Goal: Information Seeking & Learning: Learn about a topic

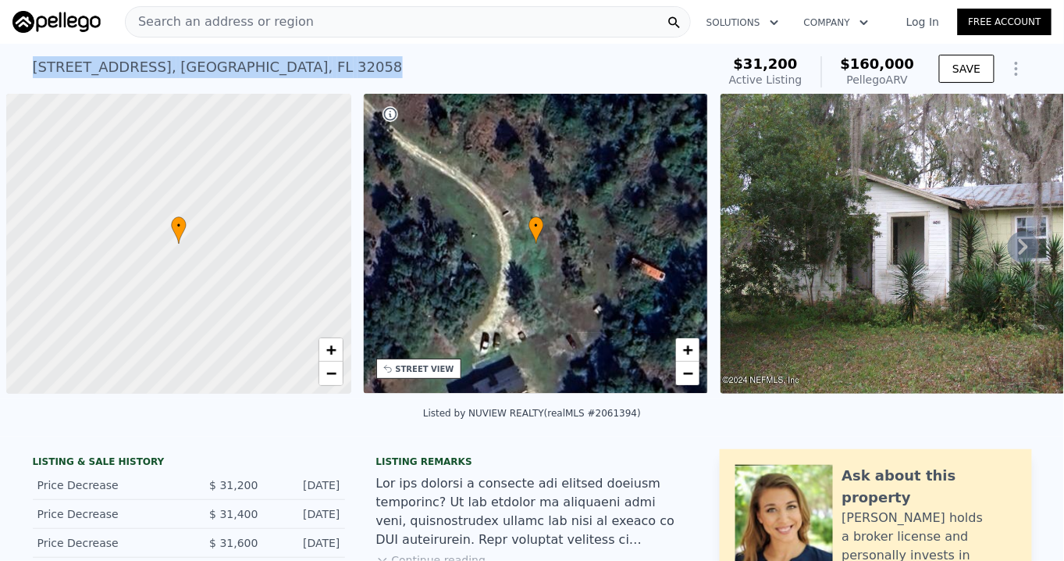
scroll to position [0, 6]
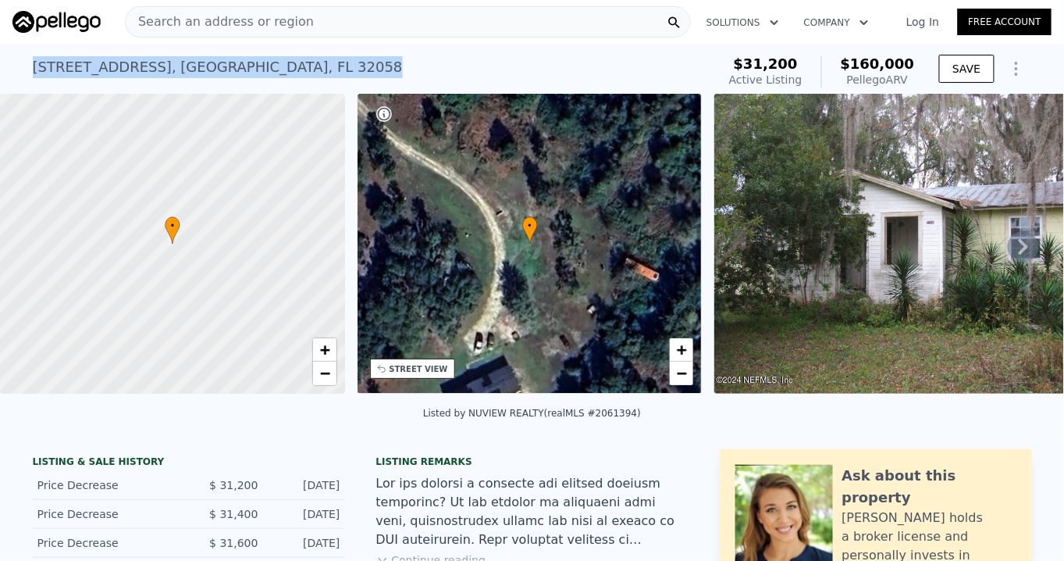
checkbox input "true"
type input "3"
type input "1335"
type input "1514"
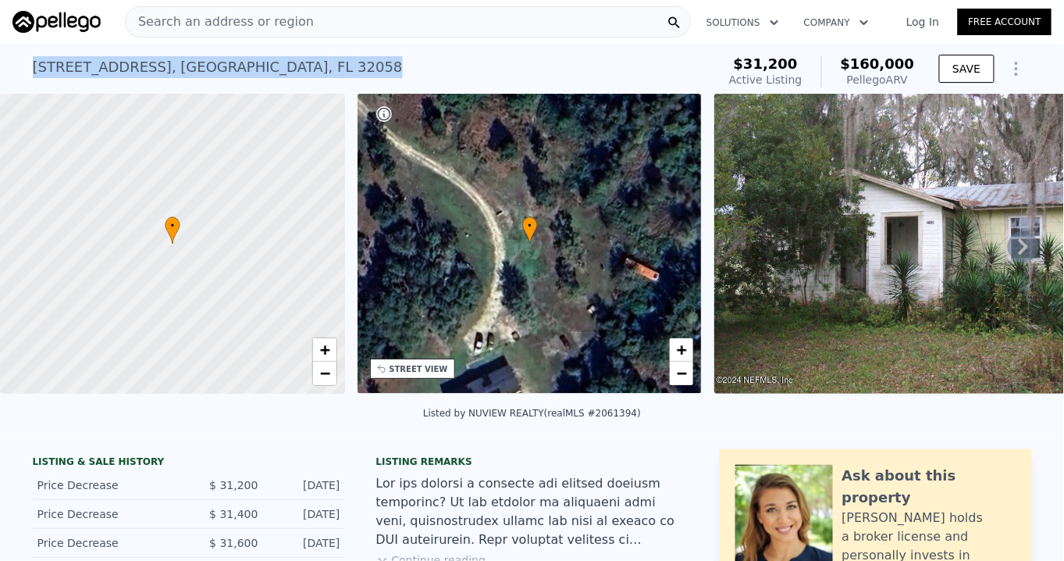
type input "$ 115,207"
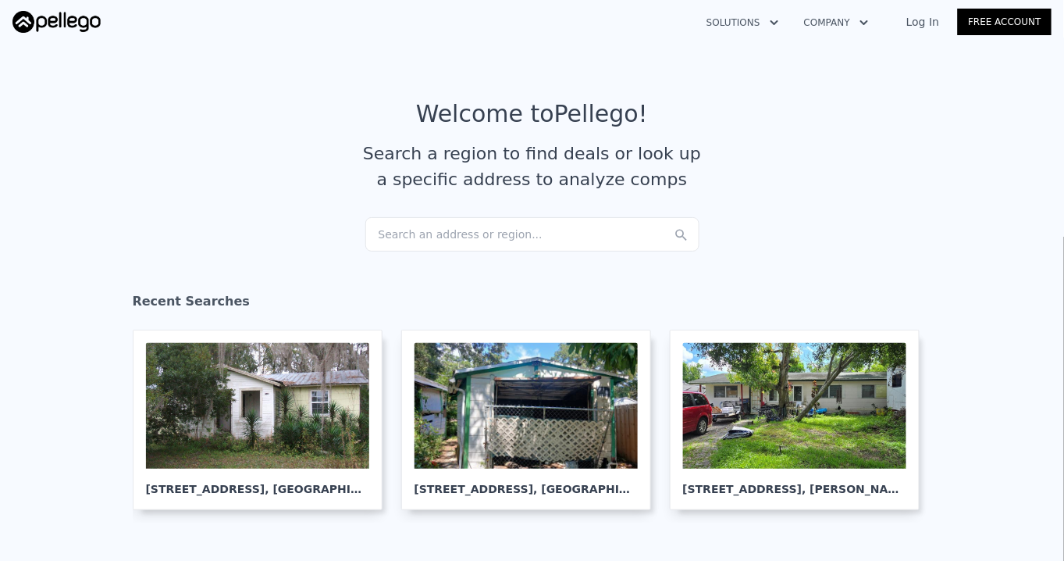
click at [440, 239] on div "Search an address or region..." at bounding box center [532, 234] width 334 height 34
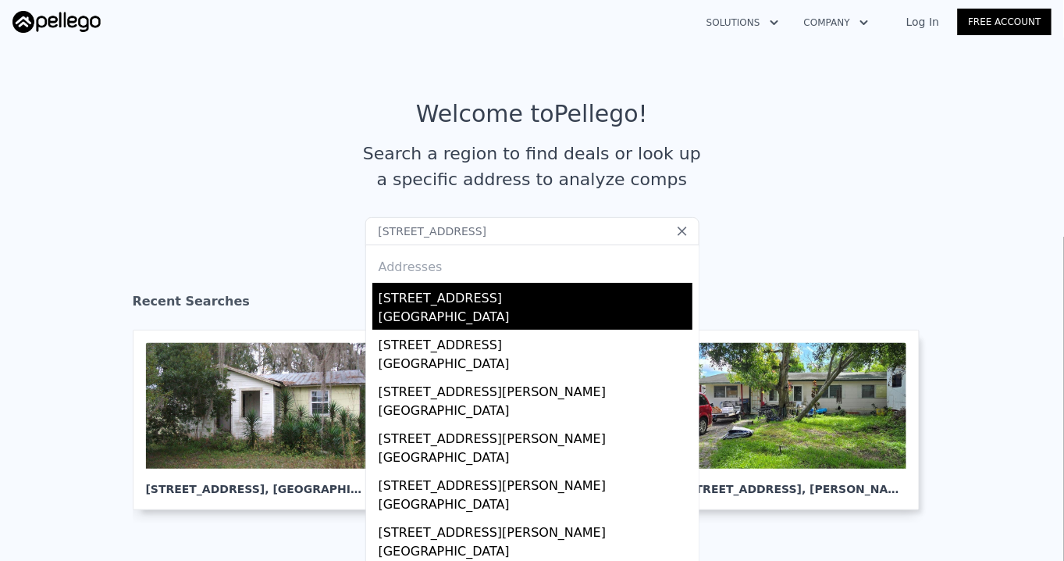
type input "[STREET_ADDRESS]"
click at [453, 301] on div "[STREET_ADDRESS]" at bounding box center [536, 295] width 314 height 25
